Goal: Task Accomplishment & Management: Use online tool/utility

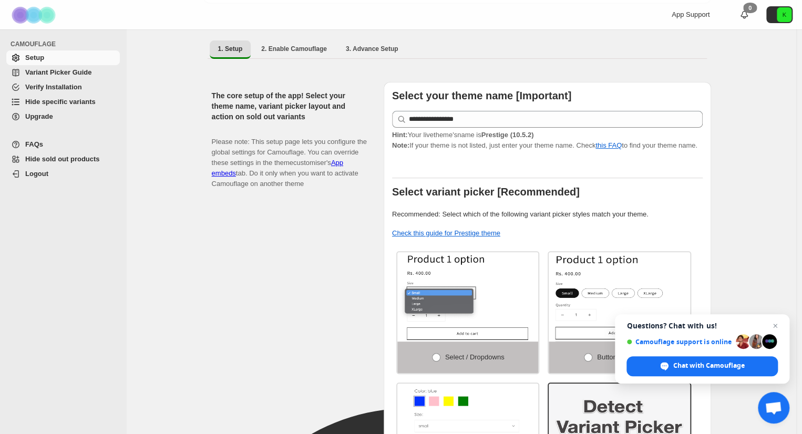
scroll to position [105, 0]
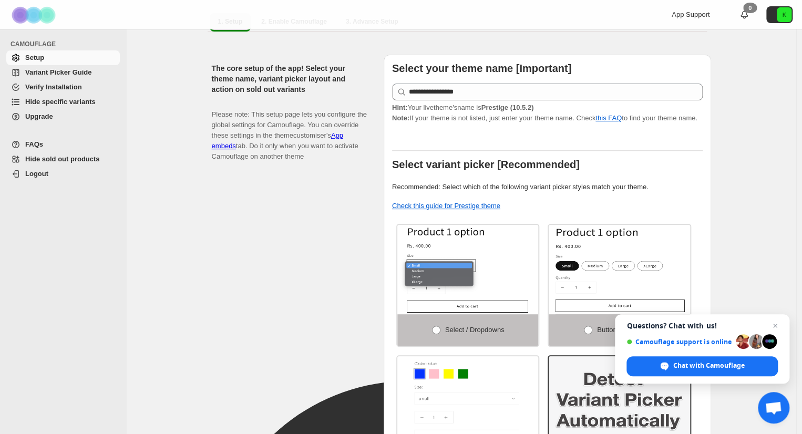
click at [67, 99] on span "Hide specific variants" at bounding box center [60, 102] width 70 height 8
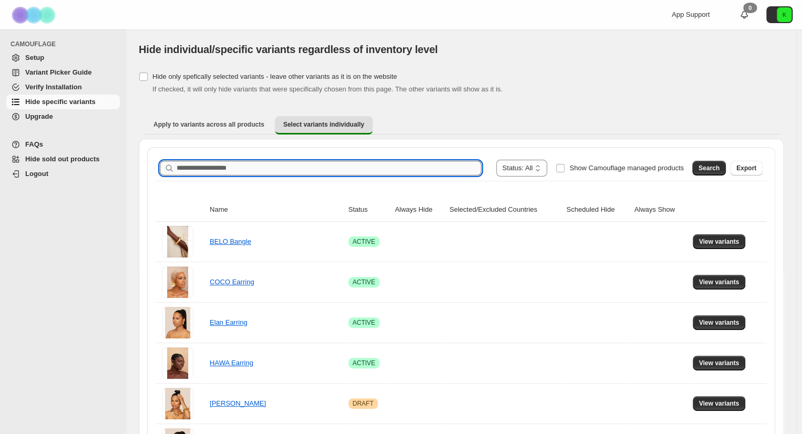
click at [303, 172] on input "Search product name" at bounding box center [329, 168] width 305 height 15
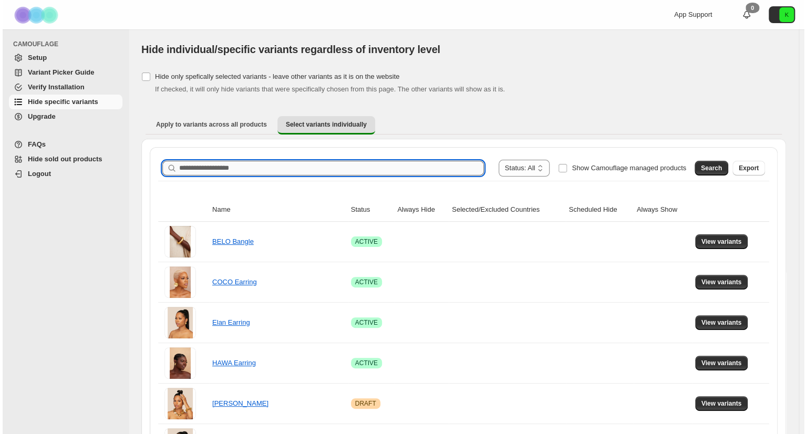
scroll to position [722, 0]
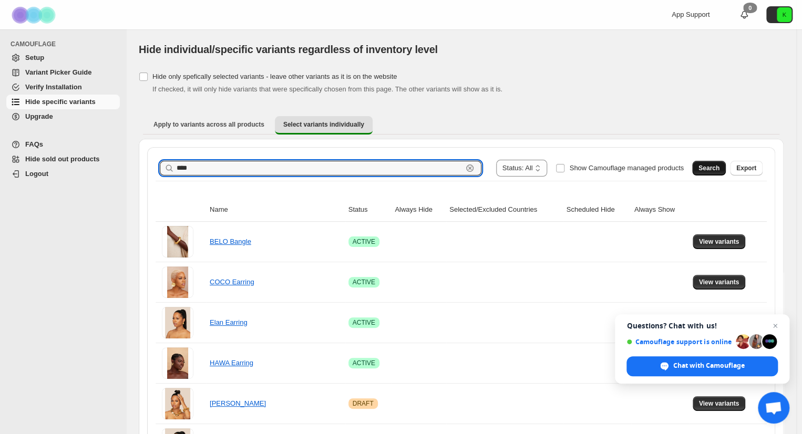
type input "****"
click at [711, 171] on span "Search" at bounding box center [708, 168] width 21 height 8
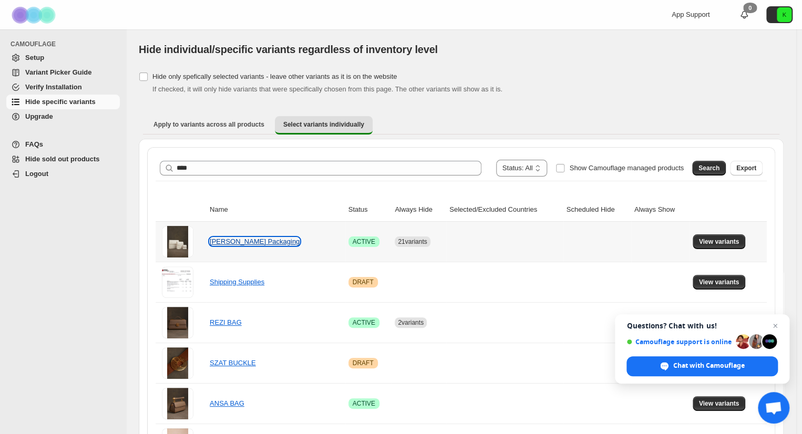
click at [248, 240] on link "[PERSON_NAME] Packaging" at bounding box center [255, 242] width 90 height 8
click at [711, 240] on span "View variants" at bounding box center [719, 242] width 40 height 8
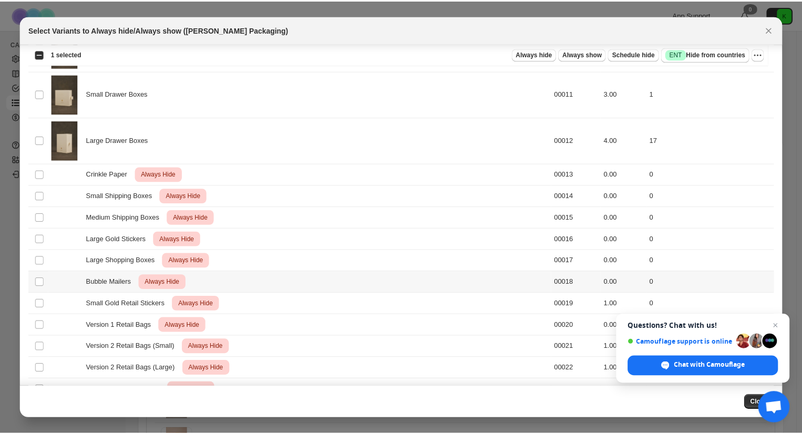
scroll to position [44, 0]
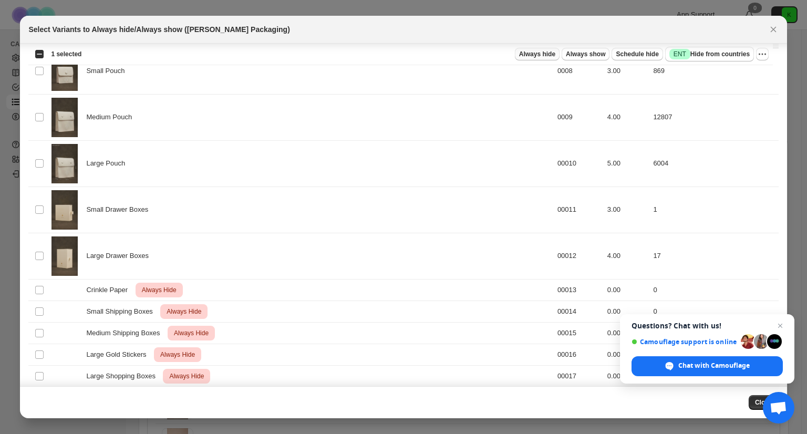
click at [533, 52] on span "Always hide" at bounding box center [537, 54] width 36 height 8
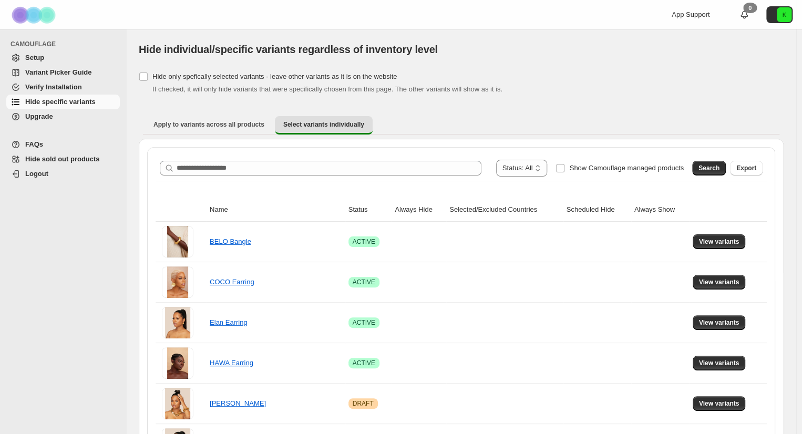
scroll to position [722, 0]
